Goal: Feedback & Contribution: Contribute content

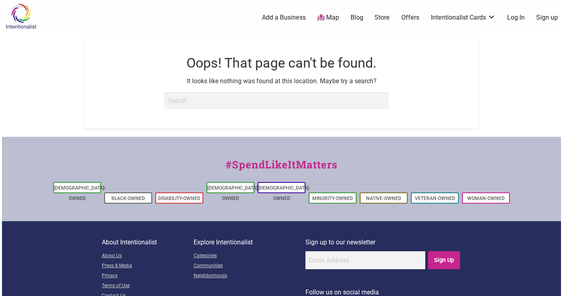
click at [289, 16] on link "Add a Business" at bounding box center [284, 17] width 44 height 9
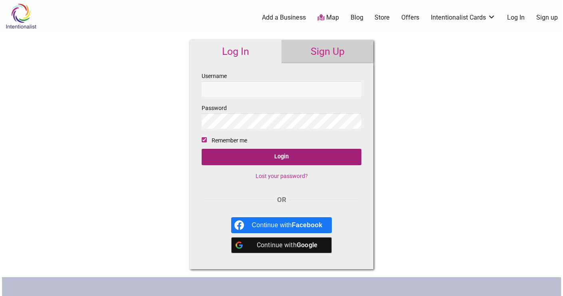
type input "LynnB"
click at [273, 158] on input "Login" at bounding box center [282, 157] width 160 height 16
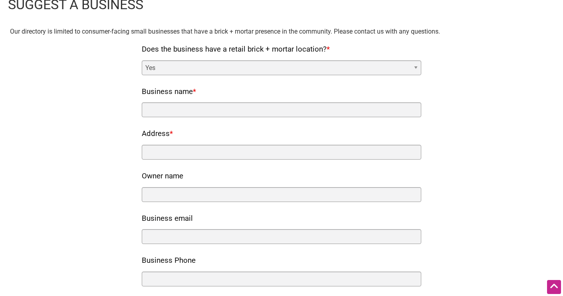
scroll to position [40, 0]
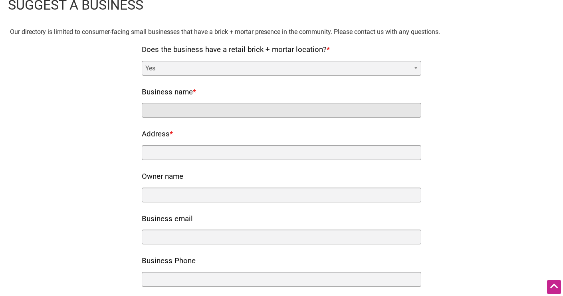
click at [168, 112] on input "Business name *" at bounding box center [282, 110] width 280 height 15
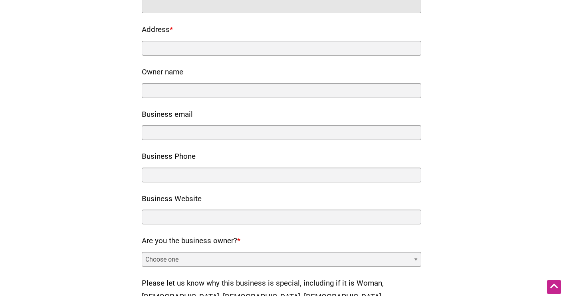
scroll to position [50, 0]
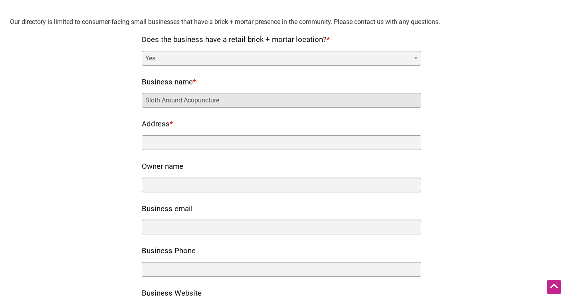
type input "Sloth Around Acupuncture"
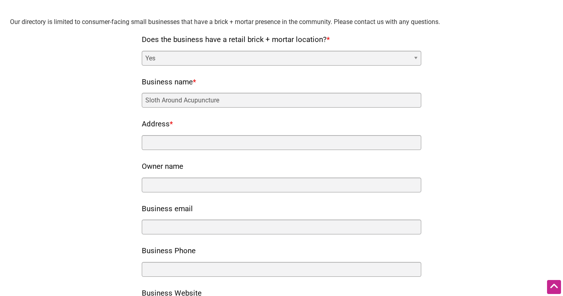
click at [155, 151] on nf-rows-wrap "Does the business have a retail brick + mortar location? * Yes No Business name…" at bounding box center [282, 277] width 280 height 488
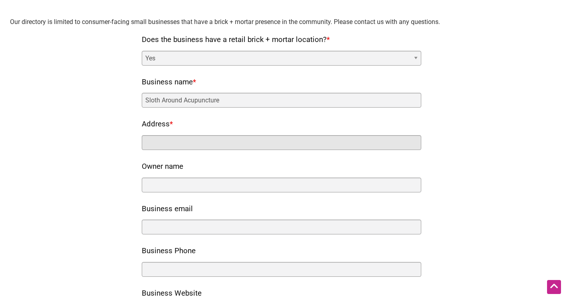
click at [158, 141] on input "Address *" at bounding box center [282, 142] width 280 height 15
type input "[STREET_ADDRESS]"
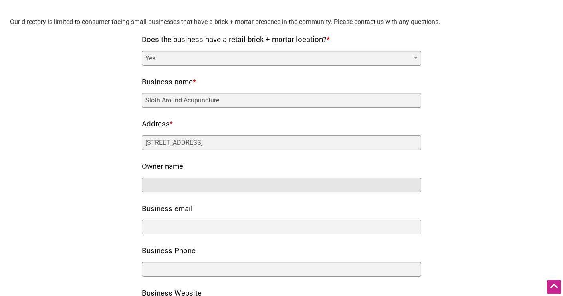
click at [158, 185] on input "Owner name" at bounding box center [282, 184] width 280 height 15
type input "[PERSON_NAME]"
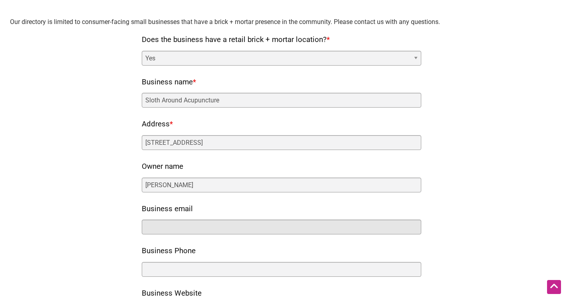
click at [158, 219] on input "Business email" at bounding box center [282, 226] width 280 height 15
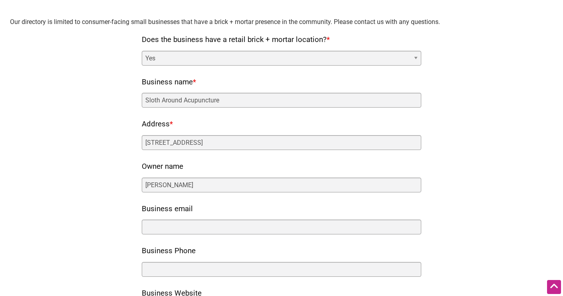
click at [294, 205] on div "Business email" at bounding box center [282, 218] width 280 height 32
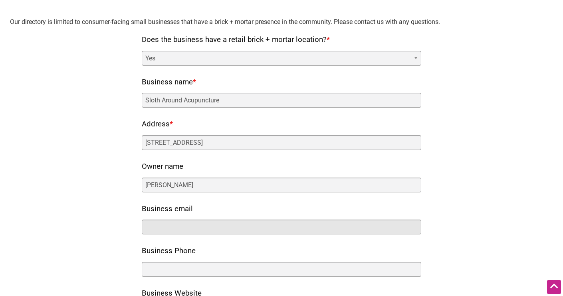
click at [217, 229] on input "Business email" at bounding box center [282, 226] width 280 height 15
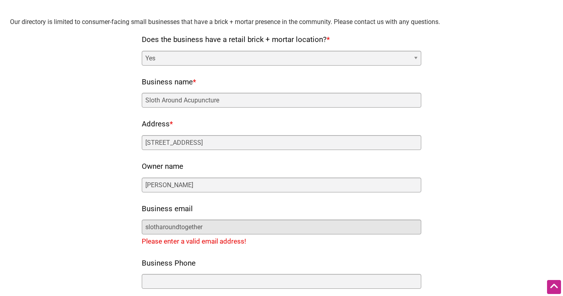
type input "[EMAIL_ADDRESS][DOMAIN_NAME]"
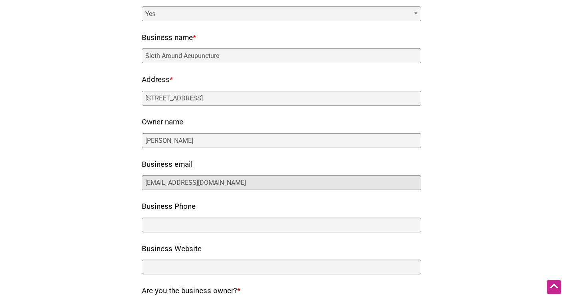
scroll to position [113, 0]
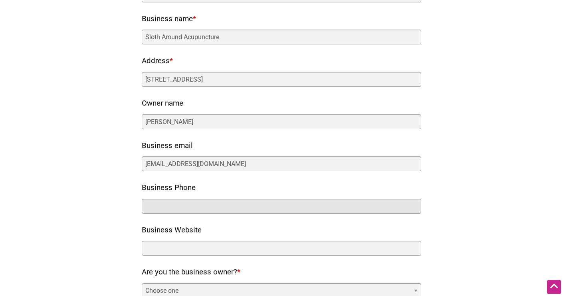
click at [197, 211] on input "Business Phone" at bounding box center [282, 206] width 280 height 15
type input "[PHONE_NUMBER]"
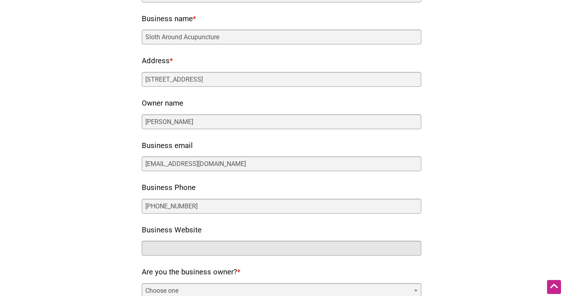
click at [184, 246] on input "Business Website" at bounding box center [282, 248] width 280 height 15
paste input "[URL][DOMAIN_NAME]"
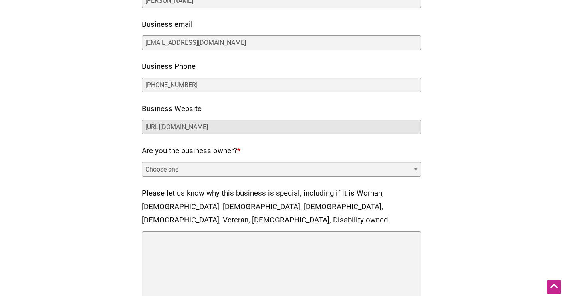
scroll to position [249, 0]
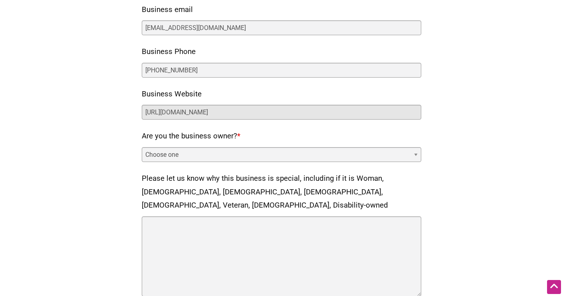
type input "[URL][DOMAIN_NAME]"
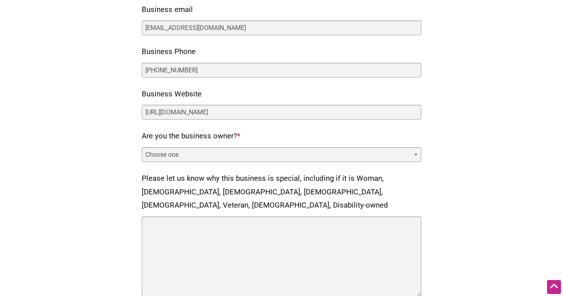
click at [416, 153] on select "Choose one Yes No" at bounding box center [282, 154] width 280 height 15
select select "yes"
click at [142, 147] on select "Choose one Yes No" at bounding box center [282, 154] width 280 height 15
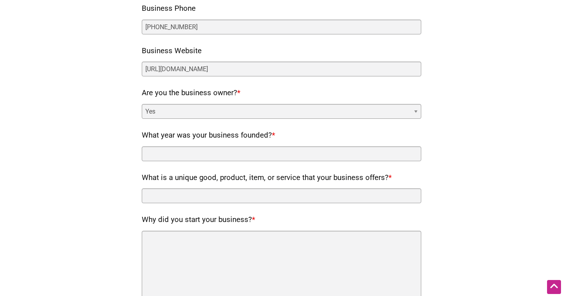
scroll to position [298, 0]
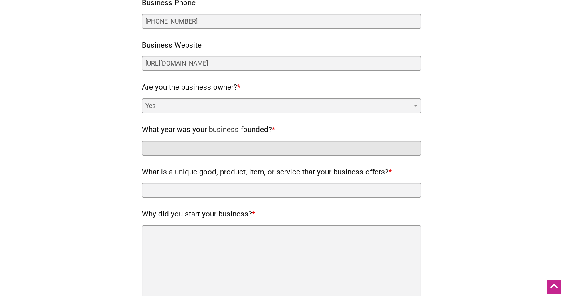
click at [257, 149] on input "What year was your business founded? *" at bounding box center [282, 148] width 280 height 15
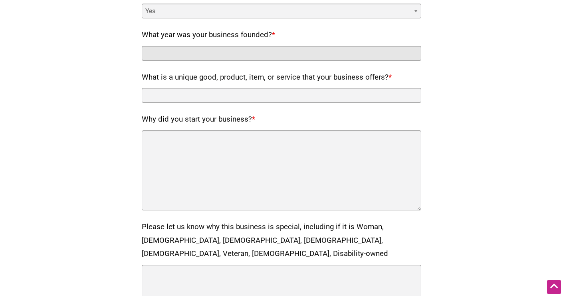
scroll to position [299, 0]
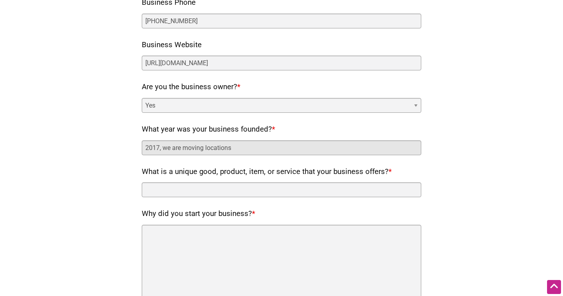
click at [171, 144] on input "2017, we are moving locations" at bounding box center [282, 147] width 280 height 15
click at [344, 149] on input "2017, we are already in the directory but are moving locations" at bounding box center [282, 147] width 280 height 15
type input "2017, we are already in the directory but are moving locations and want to upda…"
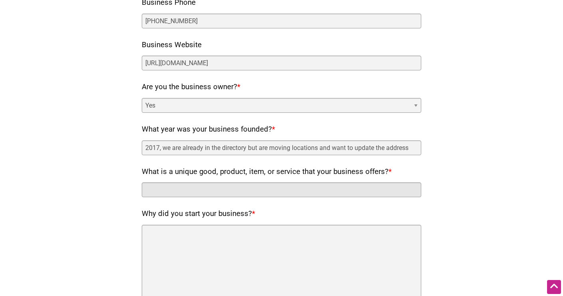
click at [176, 194] on input "What is a unique good, product, item, or service that your business offers? *" at bounding box center [282, 189] width 280 height 15
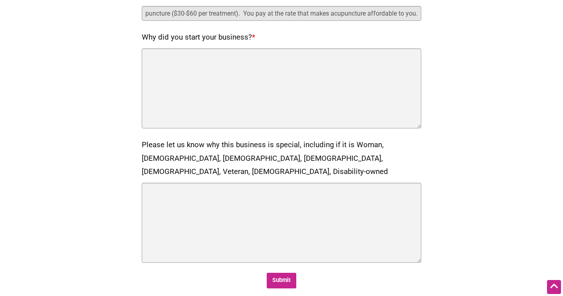
scroll to position [476, 0]
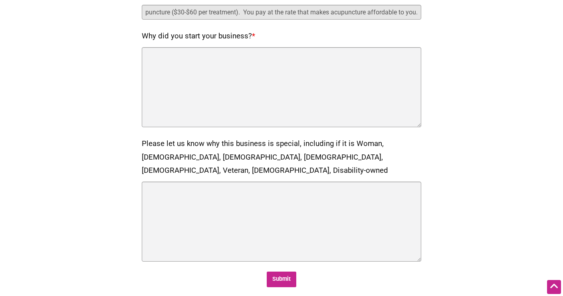
type input "We offer sliding scale acupuncture ($30-$60 per treatment). You pay at the rate…"
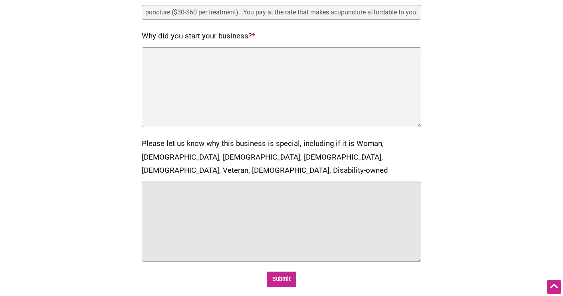
scroll to position [0, 0]
click at [181, 191] on textarea "Please let us know why this business is special, including if it is Woman, [DEM…" at bounding box center [282, 221] width 280 height 80
click at [166, 181] on textarea "Woman owned" at bounding box center [282, 221] width 280 height 80
type textarea "Woman, [DEMOGRAPHIC_DATA], and Disability- owned"
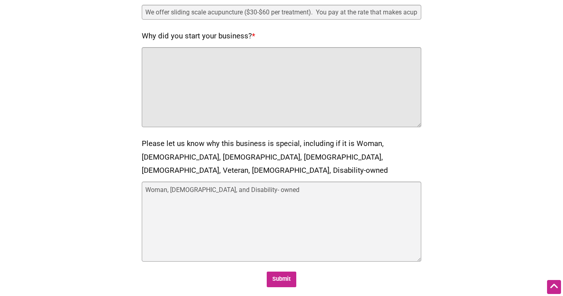
click at [169, 65] on textarea "Why did you start your business? *" at bounding box center [282, 87] width 280 height 80
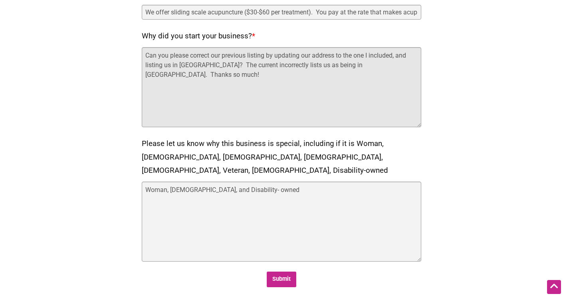
click at [239, 64] on textarea "Can you please correct our previous listing by updating our address to the one …" at bounding box center [282, 87] width 280 height 80
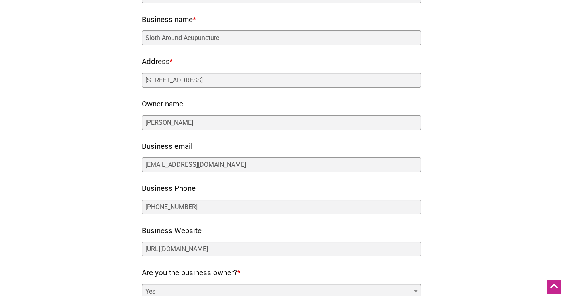
scroll to position [111, 0]
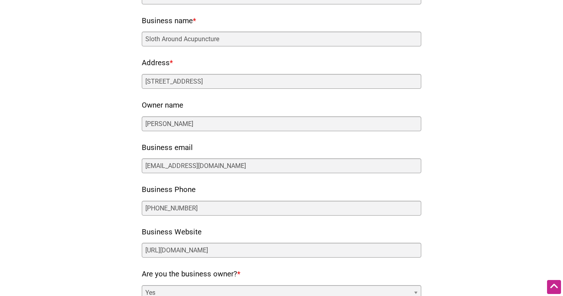
type textarea "Can you please correct our previous listing by updating our address to the one …"
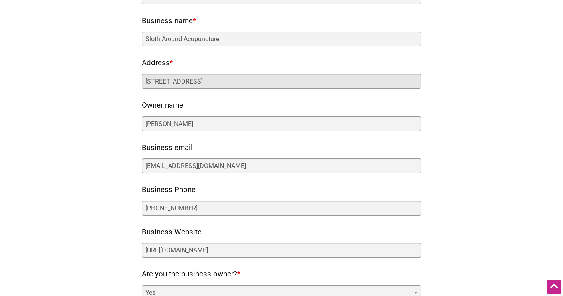
click at [203, 82] on input "[STREET_ADDRESS]" at bounding box center [282, 81] width 280 height 15
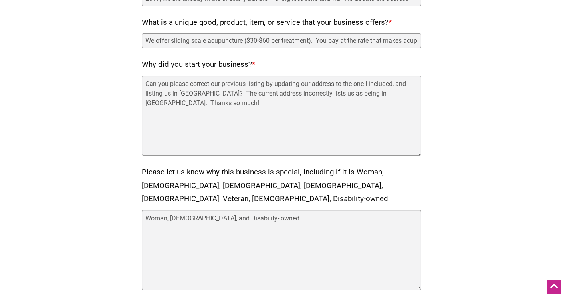
scroll to position [453, 0]
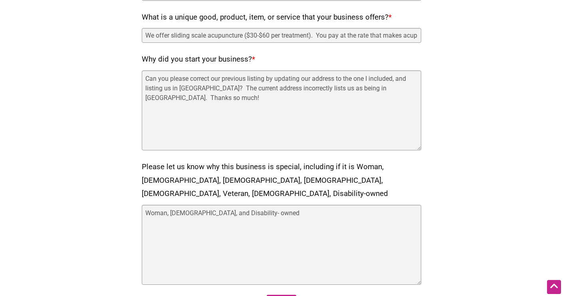
type input "[STREET_ADDRESS]"
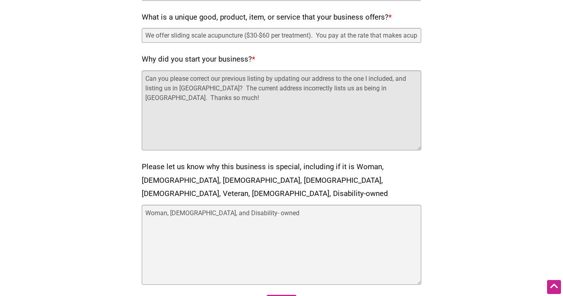
click at [159, 123] on textarea "Can you please correct our previous listing by updating our address to the one …" at bounding box center [282, 110] width 280 height 80
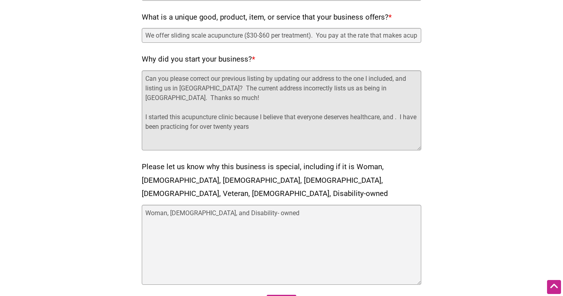
click at [204, 128] on textarea "Can you please correct our previous listing by updating our address to the one …" at bounding box center [282, 110] width 280 height 80
click at [336, 127] on textarea "Can you please correct our previous listing by updating our address to the one …" at bounding box center [282, 110] width 280 height 80
click at [398, 117] on textarea "Can you please correct our previous listing by updating our address to the one …" at bounding box center [282, 110] width 280 height 80
click at [173, 125] on textarea "Can you please correct our previous listing by updating our address to the one …" at bounding box center [282, 110] width 280 height 80
click at [344, 127] on textarea "Can you please correct our previous listing by updating our address to the one …" at bounding box center [282, 110] width 280 height 80
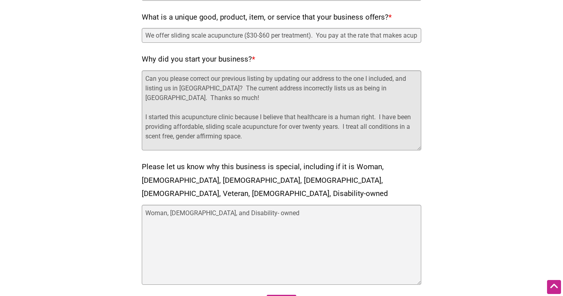
click at [416, 127] on textarea "Can you please correct our previous listing by updating our address to the one …" at bounding box center [282, 110] width 280 height 80
click at [394, 78] on textarea "Can you please correct our previous listing by updating our address to the one …" at bounding box center [282, 110] width 280 height 80
click at [400, 126] on textarea "Can you please correct our previous listing by updating our address to the one …" at bounding box center [282, 110] width 280 height 80
click at [201, 137] on textarea "Can you please correct our previous listing by updating our address to the one …" at bounding box center [282, 110] width 280 height 80
click at [417, 127] on textarea "Can you please correct our previous listing by updating our address to the one …" at bounding box center [282, 110] width 280 height 80
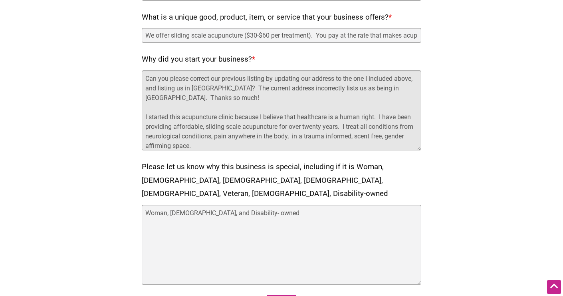
click at [338, 136] on textarea "Can you please correct our previous listing by updating our address to the one …" at bounding box center [282, 110] width 280 height 80
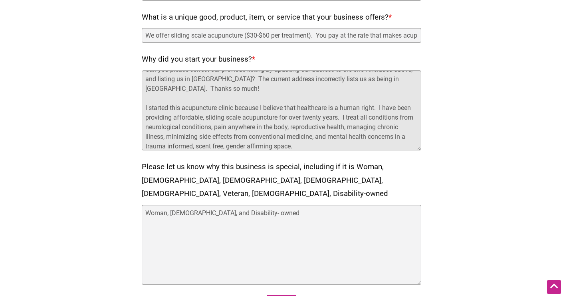
click at [358, 117] on textarea "Can you please correct our previous listing by updating our address to the one …" at bounding box center [282, 110] width 280 height 80
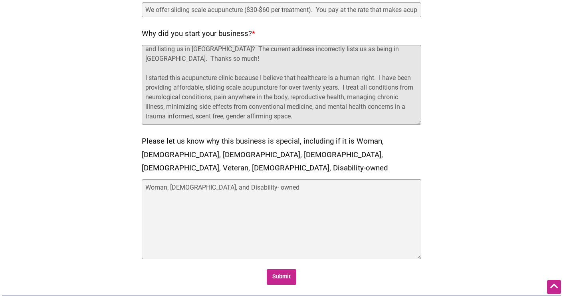
scroll to position [476, 0]
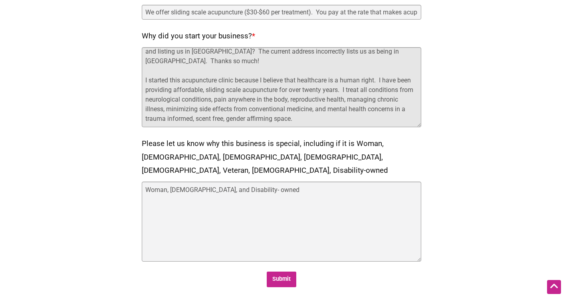
click at [380, 120] on textarea "Can you please correct our previous listing by updating our address to the one …" at bounding box center [282, 87] width 280 height 80
click at [190, 100] on textarea "Can you please correct our previous listing by updating our address to the one …" at bounding box center [282, 87] width 280 height 80
drag, startPoint x: 270, startPoint y: 100, endPoint x: 205, endPoint y: 98, distance: 64.7
click at [205, 98] on textarea "Can you please correct our previous listing by updating our address to the one …" at bounding box center [282, 87] width 280 height 80
drag, startPoint x: 338, startPoint y: 100, endPoint x: 392, endPoint y: 98, distance: 54.0
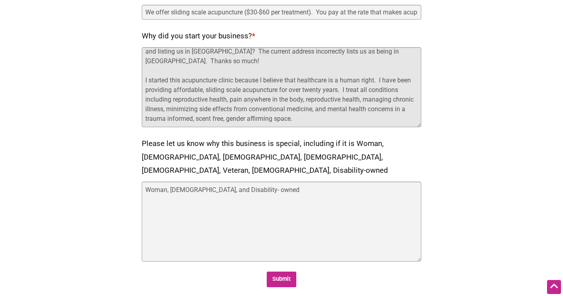
click at [392, 98] on textarea "Can you please correct our previous listing by updating our address to the one …" at bounding box center [282, 87] width 280 height 80
paste textarea "neurological conditions"
click at [408, 100] on textarea "Can you please correct our previous listing by updating our address to the one …" at bounding box center [282, 87] width 280 height 80
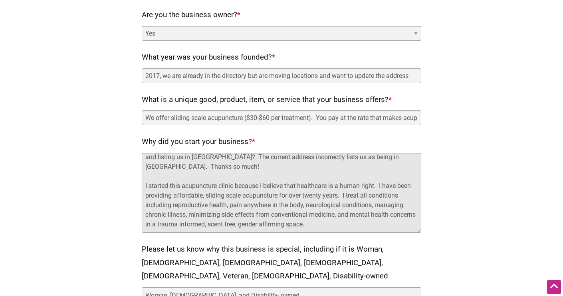
scroll to position [373, 0]
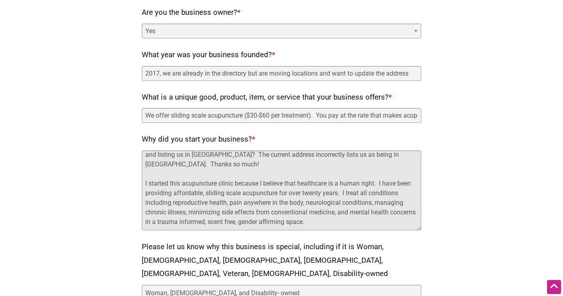
drag, startPoint x: 217, startPoint y: 213, endPoint x: 146, endPoint y: 213, distance: 71.1
click at [146, 213] on textarea "Can you please correct our previous listing by updating our address to the one …" at bounding box center [282, 190] width 280 height 80
click at [306, 211] on textarea "Can you please correct our previous listing by updating our address to the one …" at bounding box center [282, 190] width 280 height 80
click at [362, 212] on textarea "Can you please correct our previous listing by updating our address to the one …" at bounding box center [282, 190] width 280 height 80
paste textarea "managing chronic illness,"
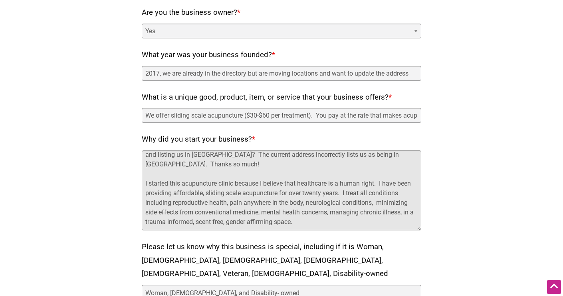
click at [364, 211] on textarea "Can you please correct our previous listing by updating our address to the one …" at bounding box center [282, 190] width 280 height 80
click at [187, 221] on textarea "Can you please correct our previous listing by updating our address to the one …" at bounding box center [282, 190] width 280 height 80
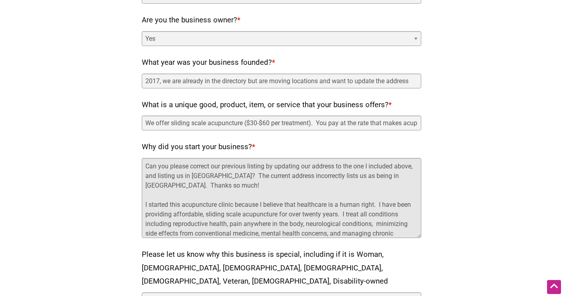
scroll to position [350, 0]
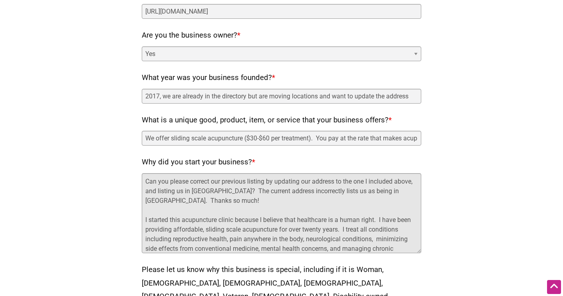
type textarea "Can you please correct our previous listing by updating our address to the one …"
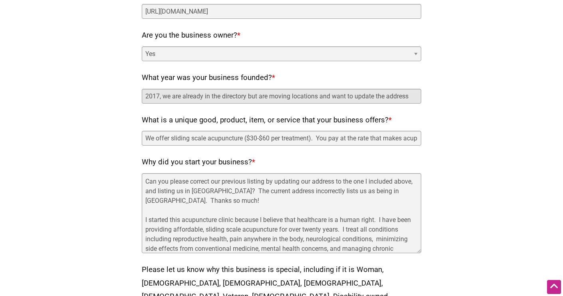
click at [159, 96] on input "2017, we are already in the directory but are moving locations and want to upda…" at bounding box center [282, 96] width 280 height 15
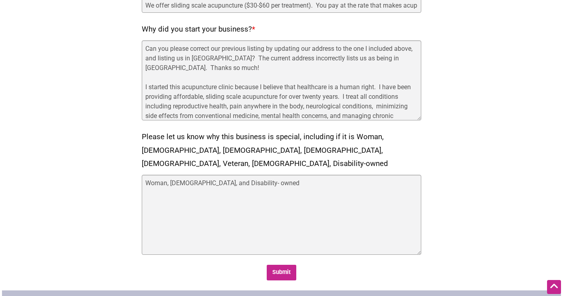
scroll to position [491, 0]
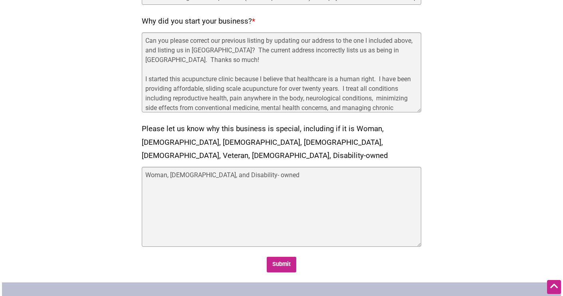
type input "2016, we are already in the directory but are moving locations and want to upda…"
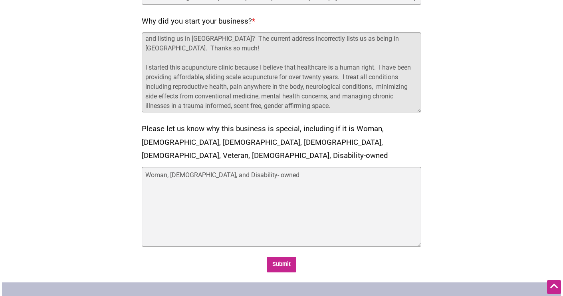
scroll to position [14, 0]
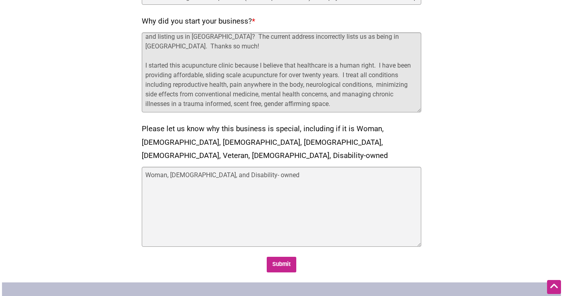
drag, startPoint x: 259, startPoint y: 85, endPoint x: 205, endPoint y: 85, distance: 54.3
click at [205, 85] on textarea "Can you please correct our previous listing by updating our address to the one …" at bounding box center [282, 72] width 280 height 80
click at [350, 85] on textarea "Can you please correct our previous listing by updating our address to the one …" at bounding box center [282, 72] width 280 height 80
paste textarea "reproductive health"
click at [349, 83] on textarea "Can you please correct our previous listing by updating our address to the one …" at bounding box center [282, 72] width 280 height 80
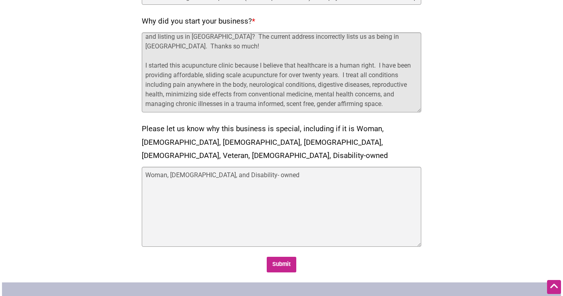
scroll to position [23, 0]
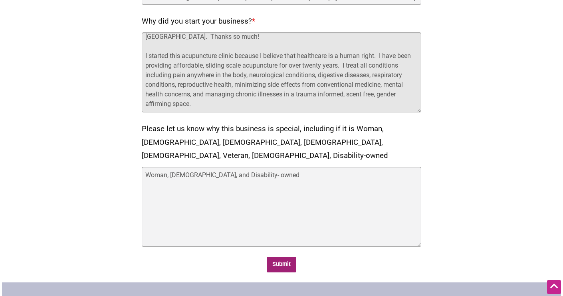
type textarea "Can you please correct our previous listing by updating our address to the one …"
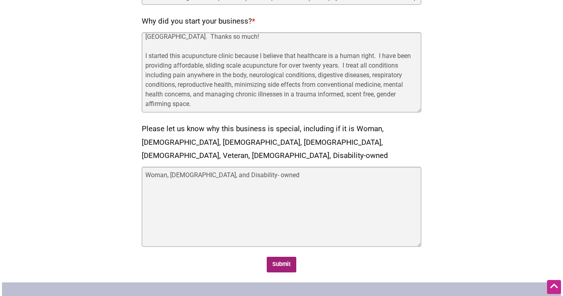
click at [281, 257] on input "Submit" at bounding box center [282, 265] width 30 height 16
